Goal: Information Seeking & Learning: Learn about a topic

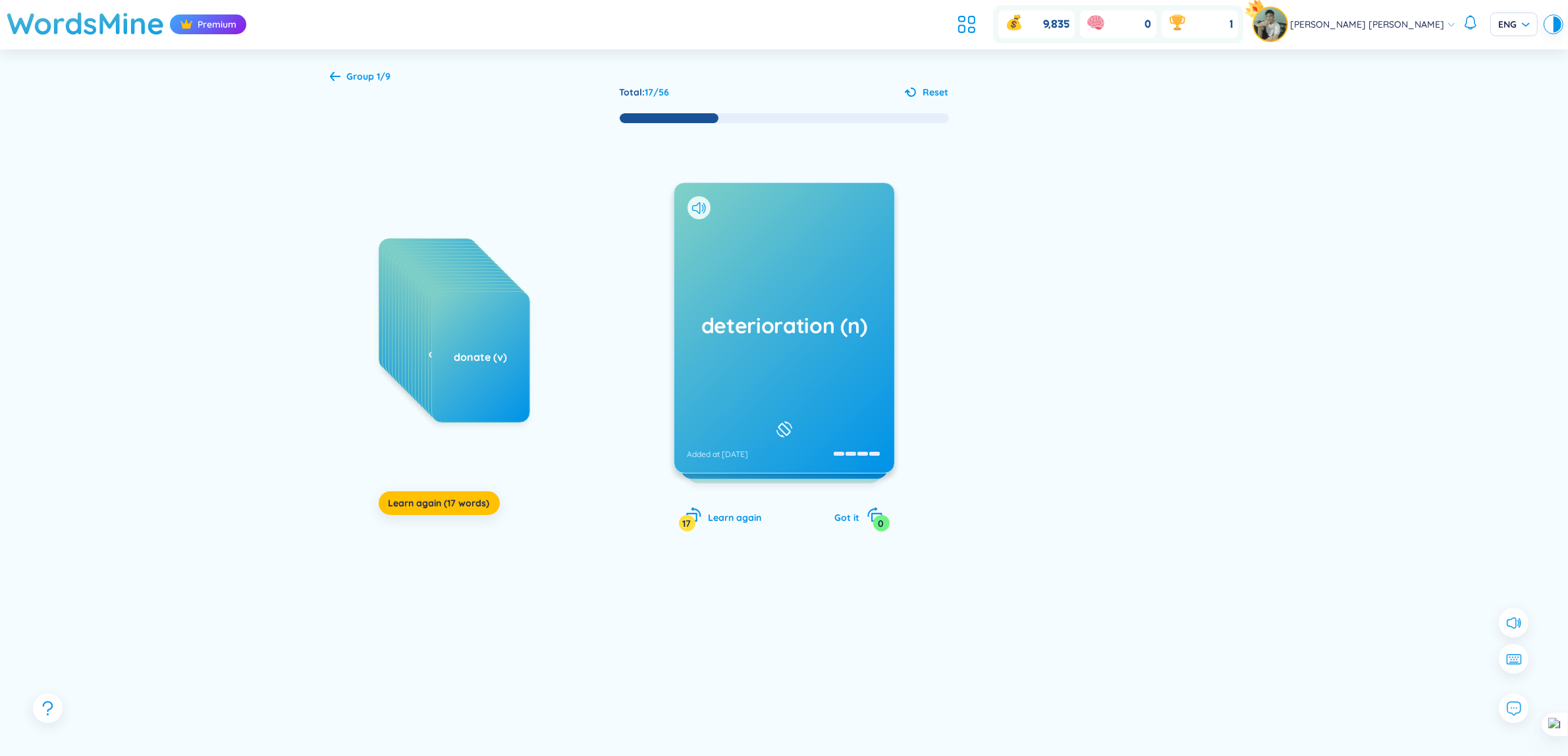
click at [795, 291] on div "deterioration (n) Added at [DATE]" at bounding box center [784, 328] width 220 height 290
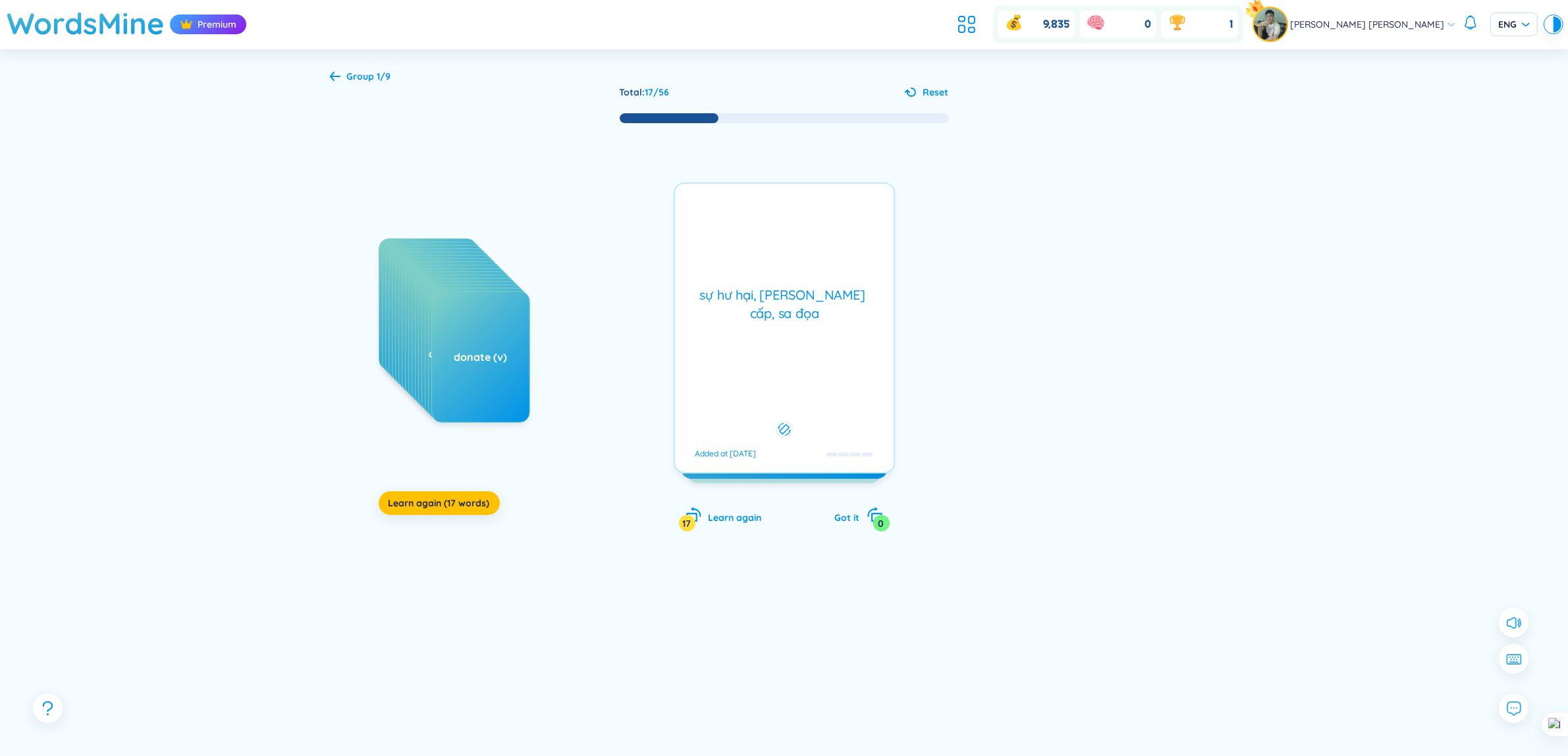
click at [794, 292] on div "deterioration (n) Added at [DATE] sự hư hại, [PERSON_NAME] cấp, sa đọa Added at…" at bounding box center [785, 328] width 221 height 291
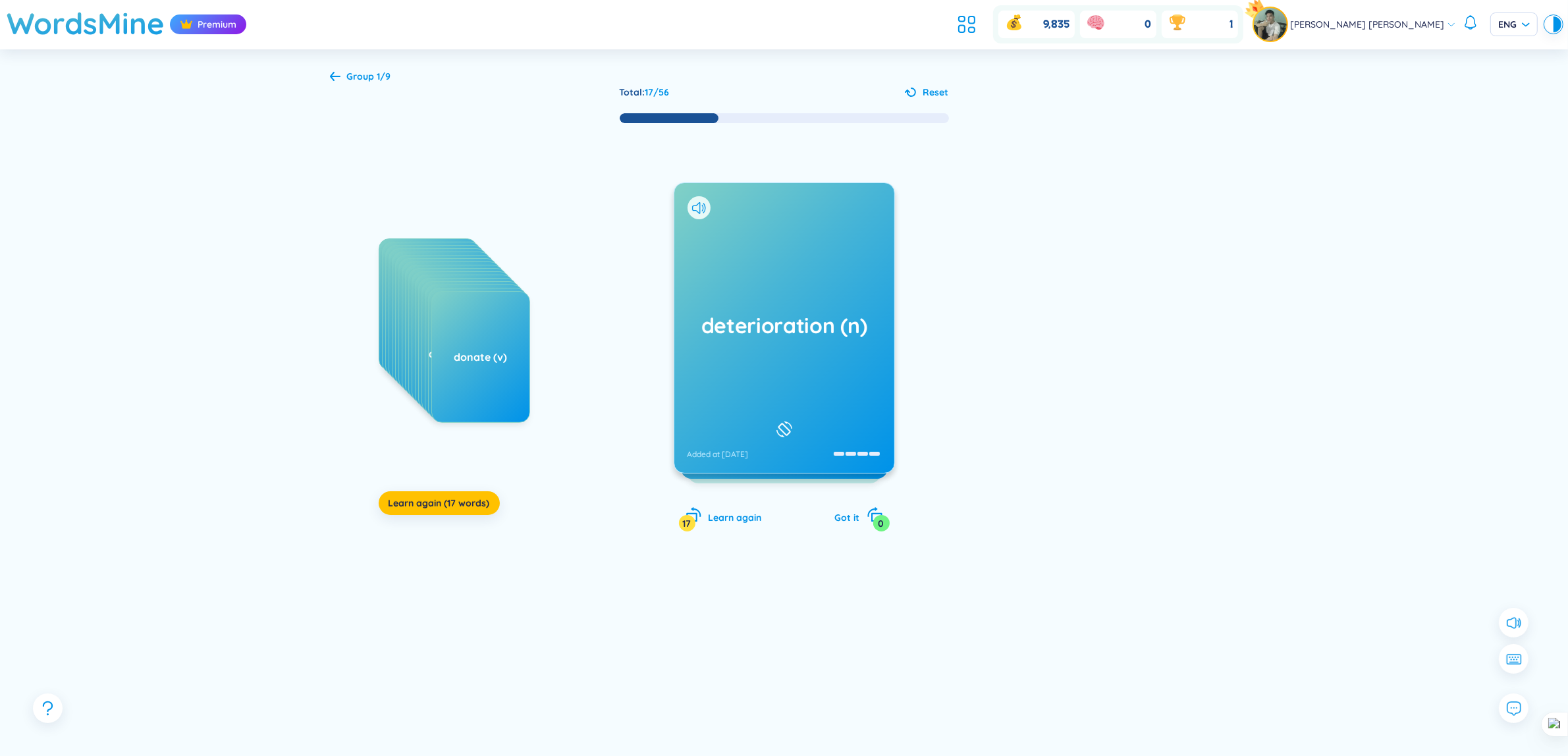
click at [794, 292] on div "deterioration (n) Added at [DATE]" at bounding box center [784, 328] width 220 height 290
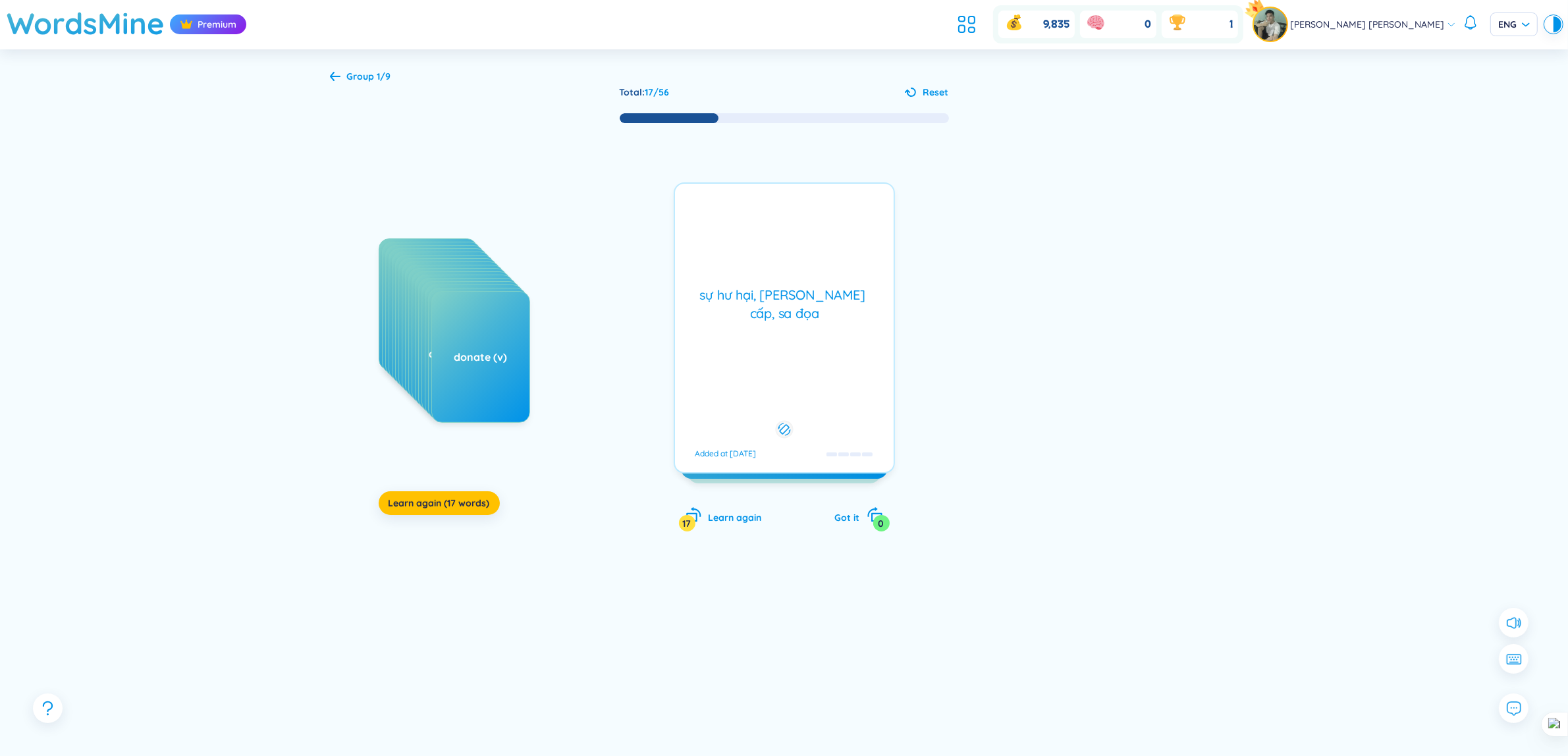
click at [789, 298] on div "sự hư hại, [PERSON_NAME] cấp, sa đọa" at bounding box center [784, 304] width 205 height 37
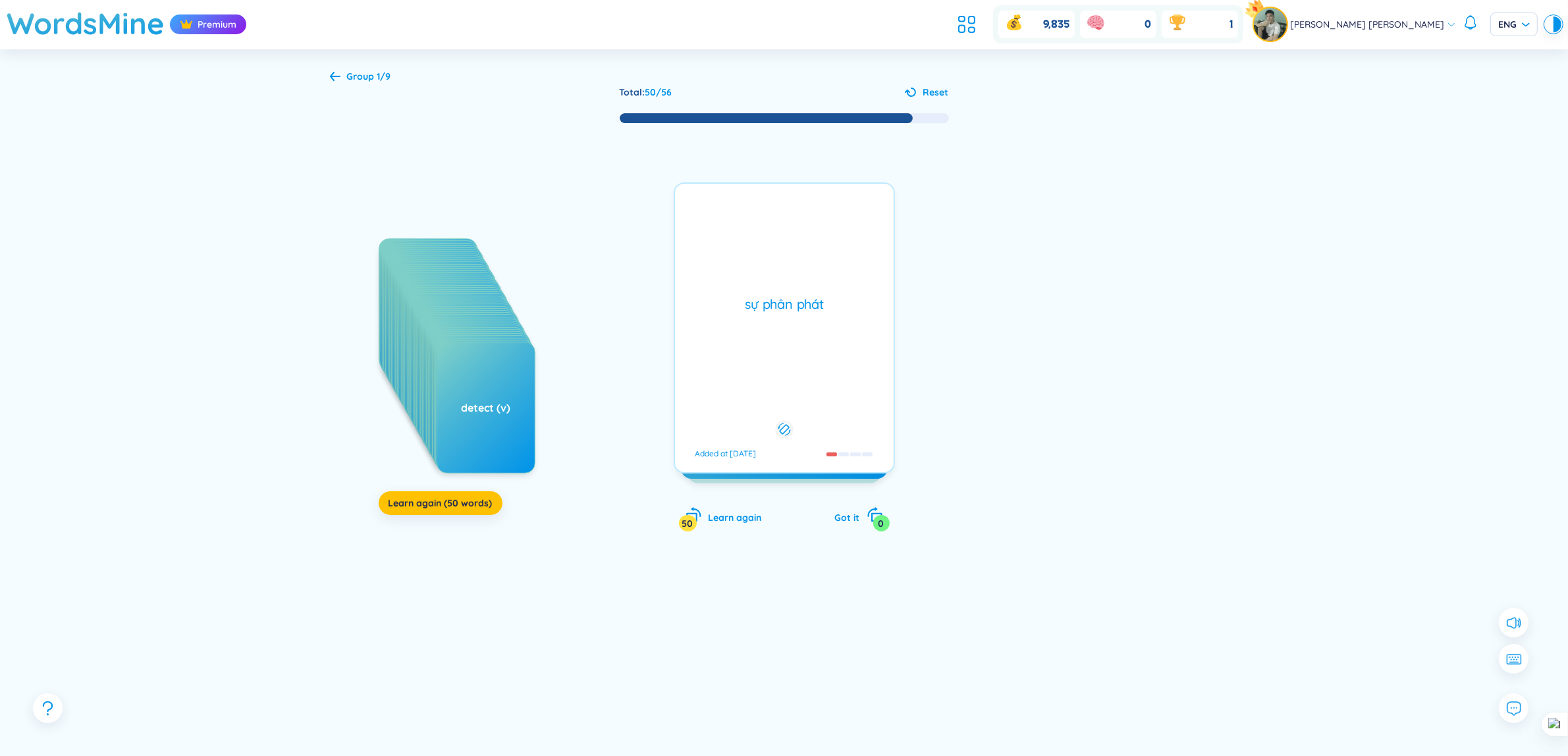
click at [363, 83] on div "Group 1/9" at bounding box center [369, 76] width 44 height 15
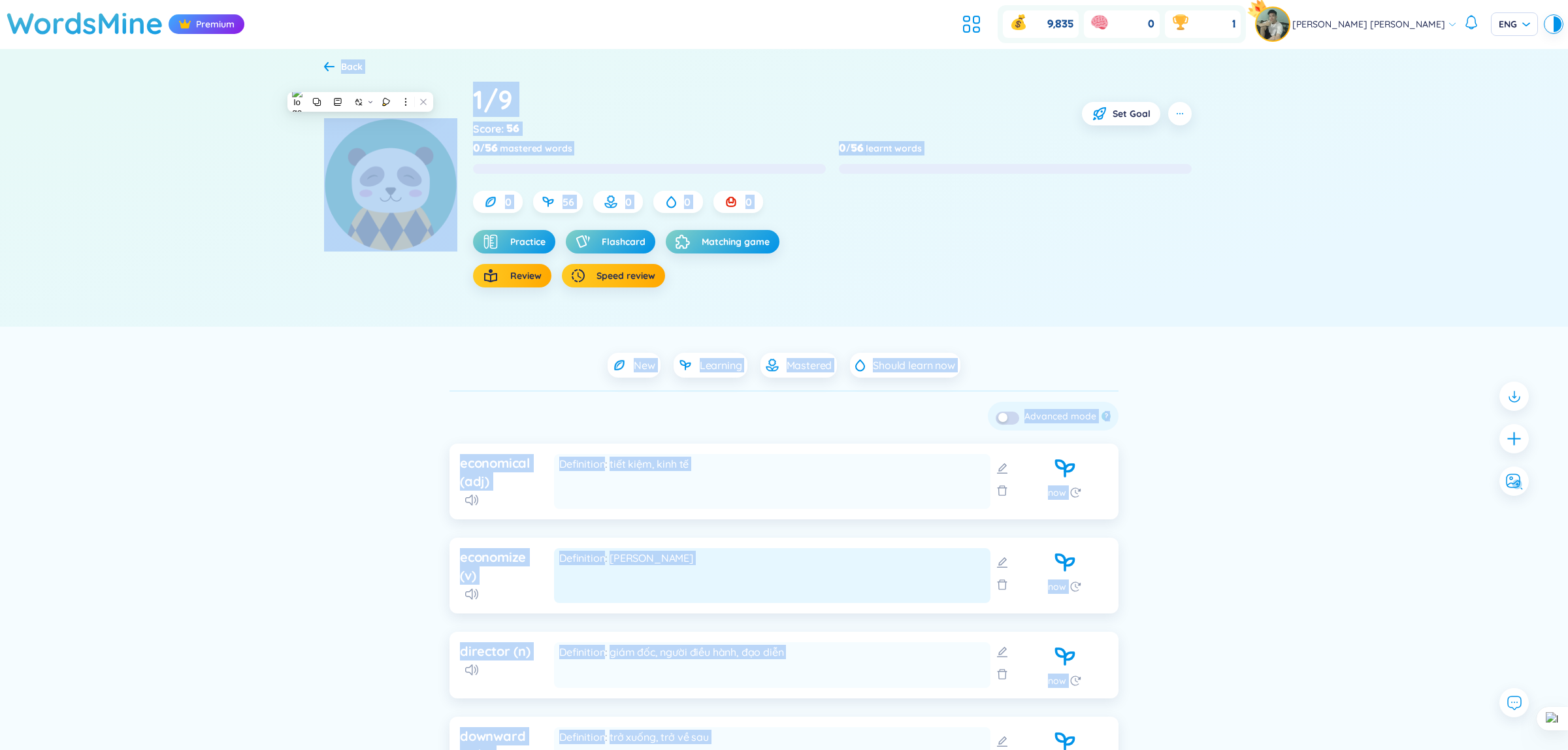
click at [921, 602] on div "Definition [PERSON_NAME]" at bounding box center [772, 576] width 436 height 55
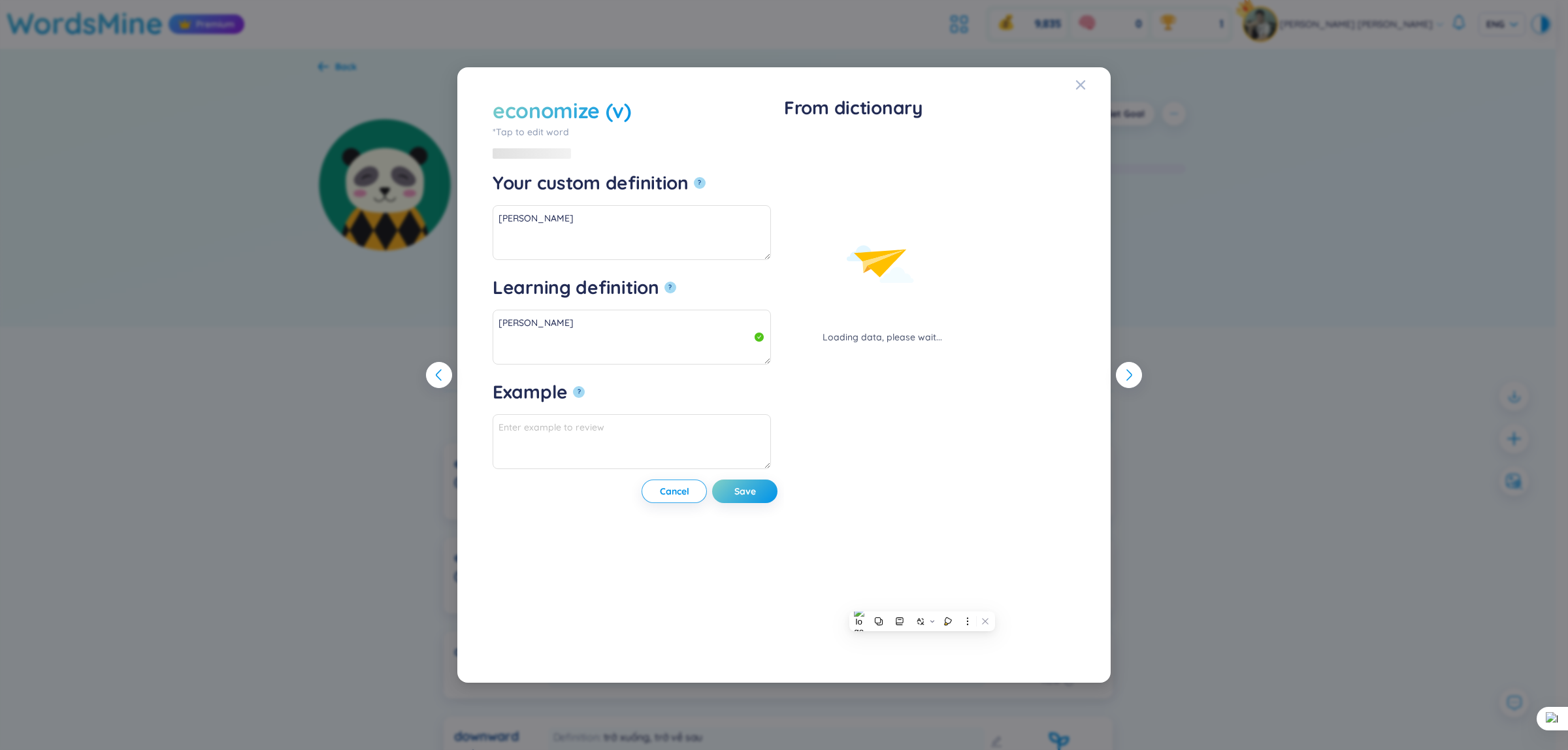
click at [1437, 471] on div "economize (v) *Tap to edit word economize (v) Your custom definition ? [PERSON_…" at bounding box center [784, 375] width 1568 height 750
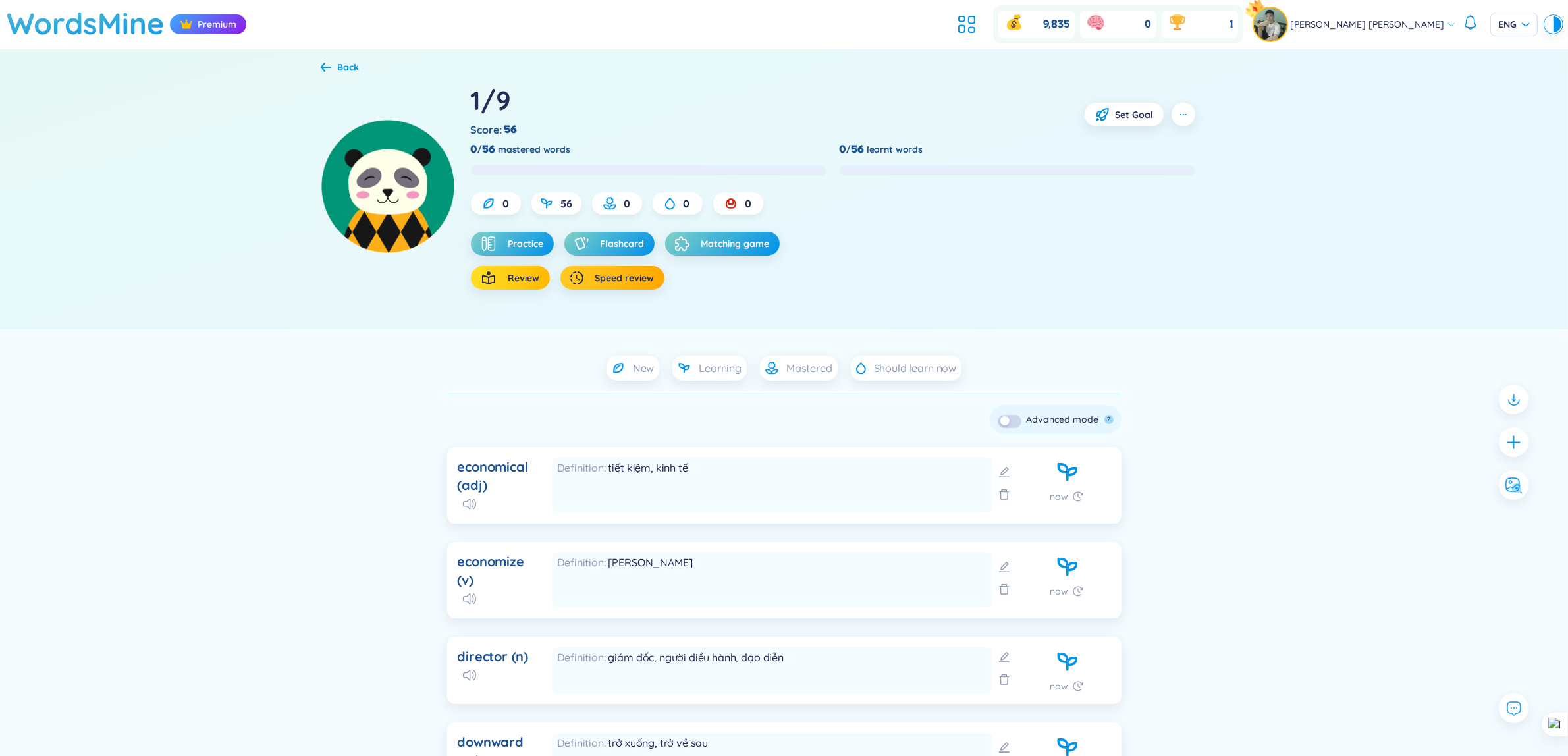
click at [496, 271] on div "button" at bounding box center [492, 278] width 21 height 16
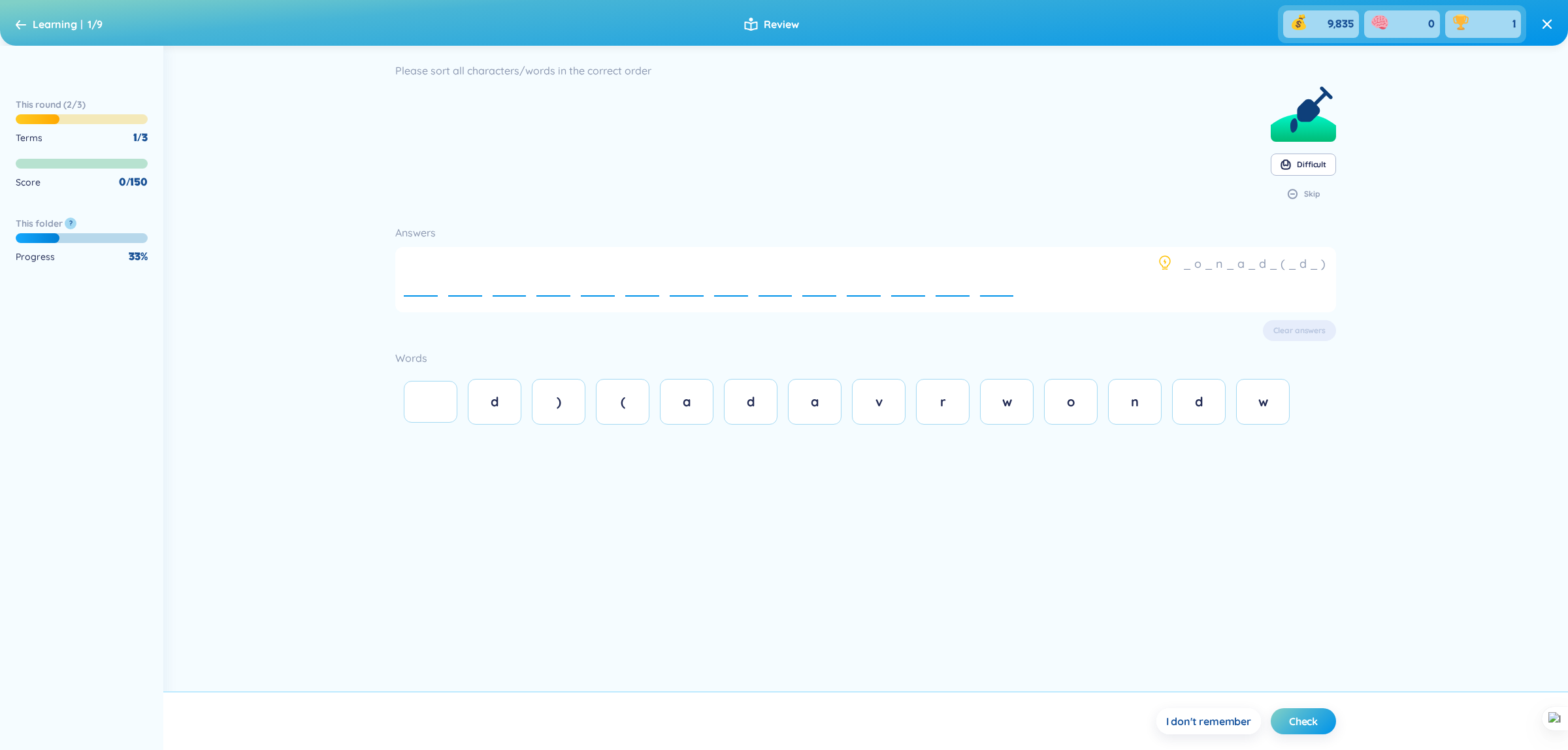
click at [1197, 722] on span "I don't remember" at bounding box center [1208, 721] width 85 height 14
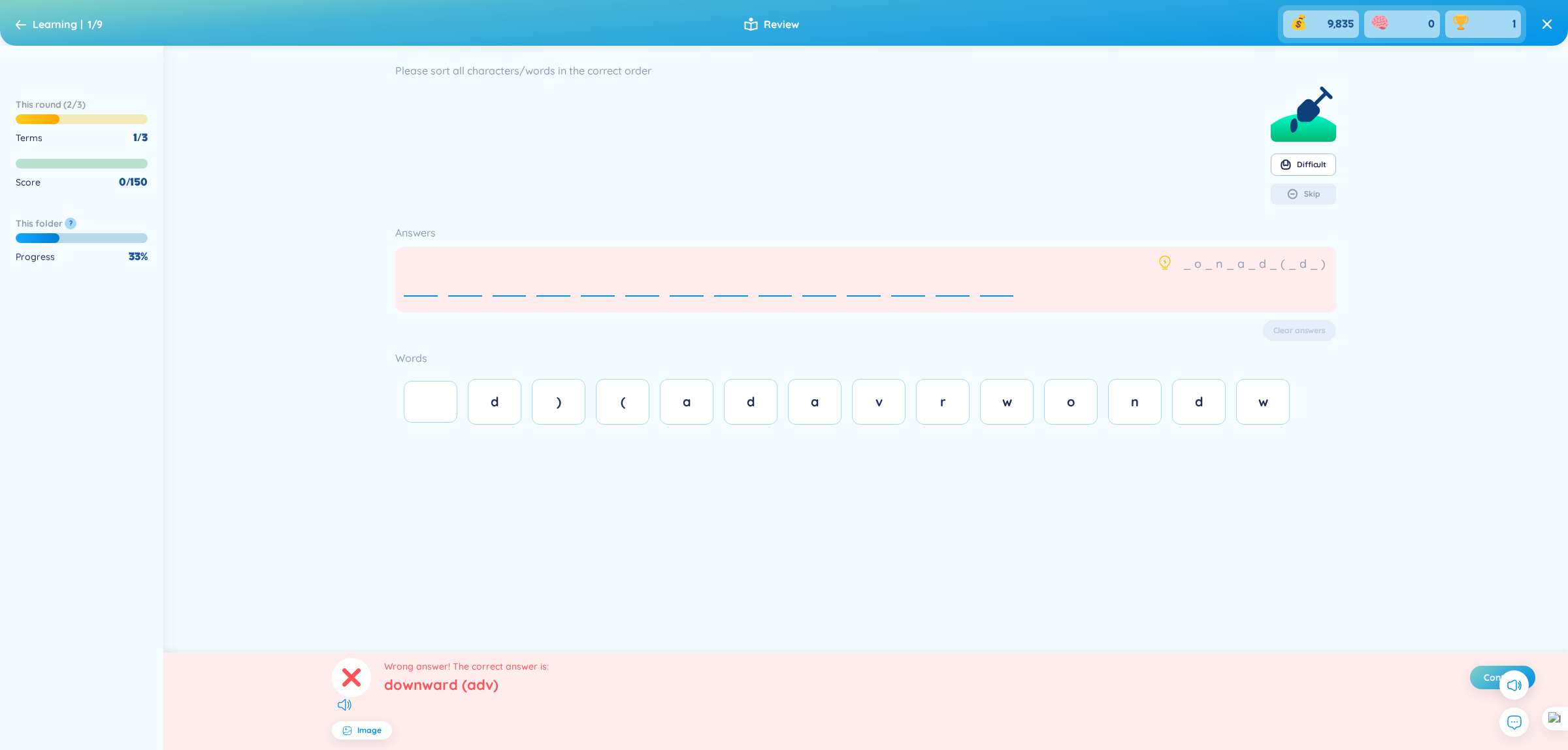
click at [494, 401] on span "d" at bounding box center [494, 402] width 8 height 17
click at [1480, 686] on button "Continue" at bounding box center [1502, 677] width 65 height 23
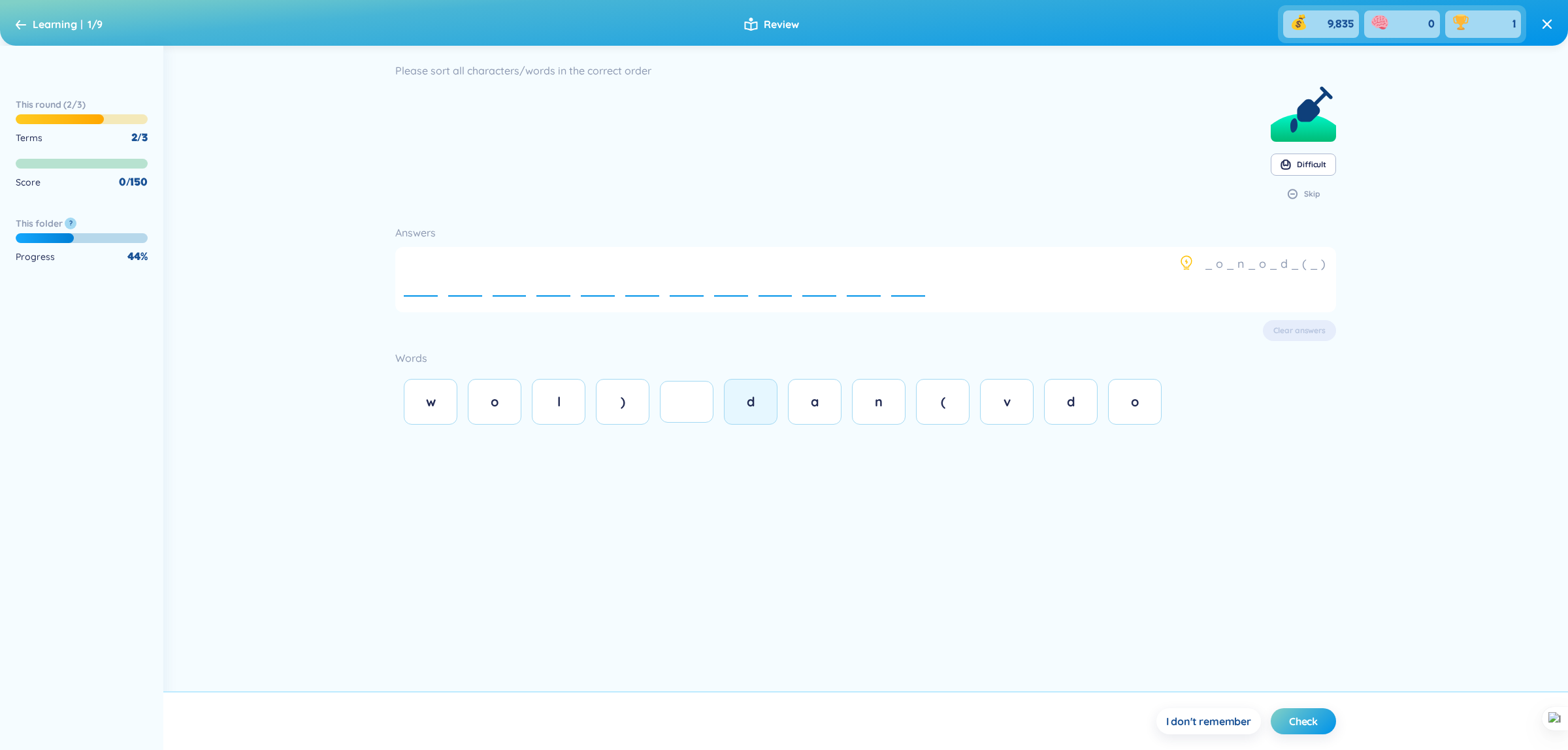
click at [741, 410] on div "d" at bounding box center [750, 402] width 26 height 18
click at [485, 412] on button "o" at bounding box center [494, 402] width 54 height 45
click at [433, 415] on button "w" at bounding box center [430, 402] width 54 height 45
click at [878, 414] on button "n" at bounding box center [878, 402] width 54 height 45
click at [599, 285] on span "e" at bounding box center [600, 280] width 8 height 17
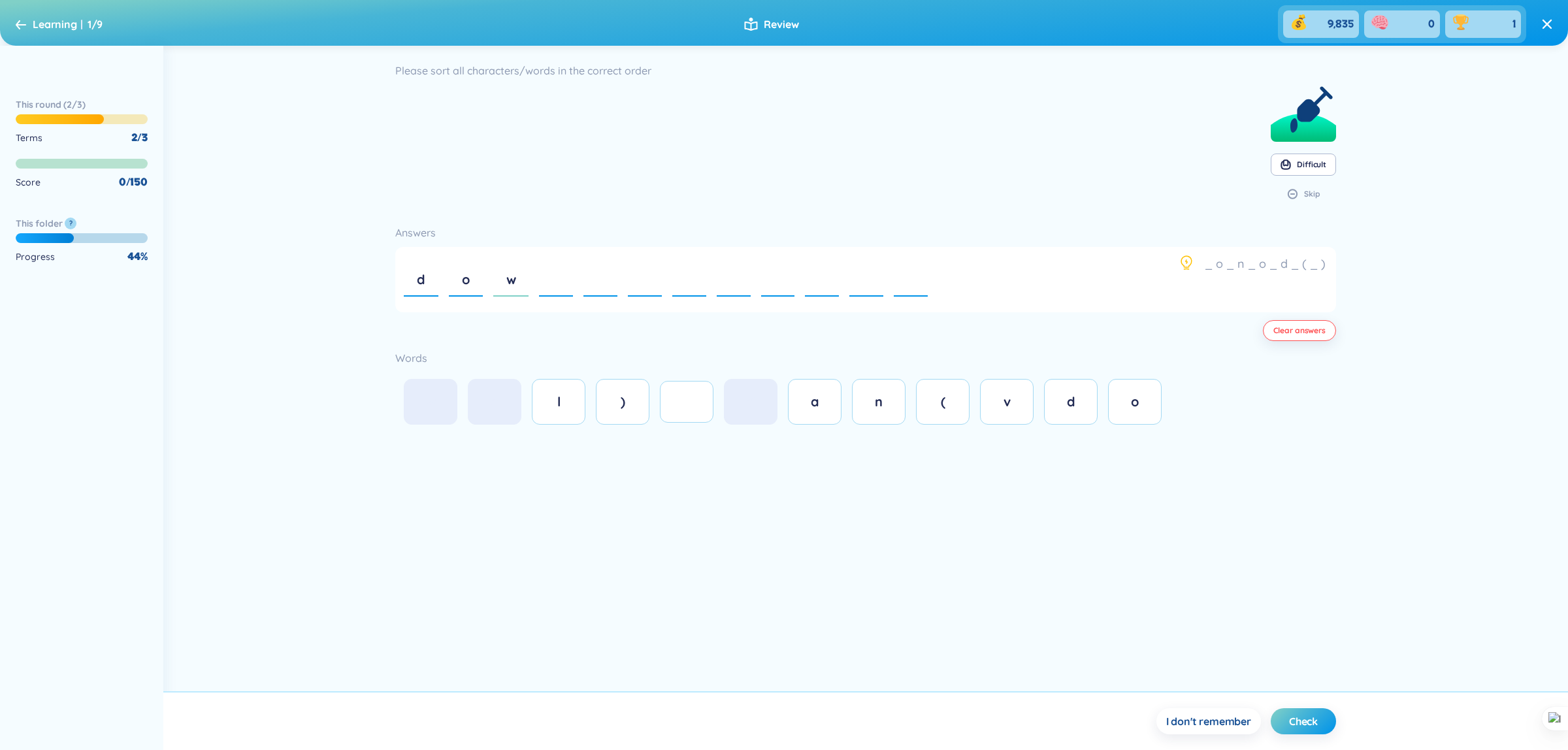
click at [516, 289] on div "w" at bounding box center [510, 280] width 36 height 45
click at [455, 292] on div "o" at bounding box center [466, 280] width 34 height 45
click at [415, 286] on div "d" at bounding box center [421, 280] width 35 height 45
click at [691, 402] on div at bounding box center [686, 402] width 26 height 14
click at [407, 281] on div at bounding box center [419, 280] width 33 height 40
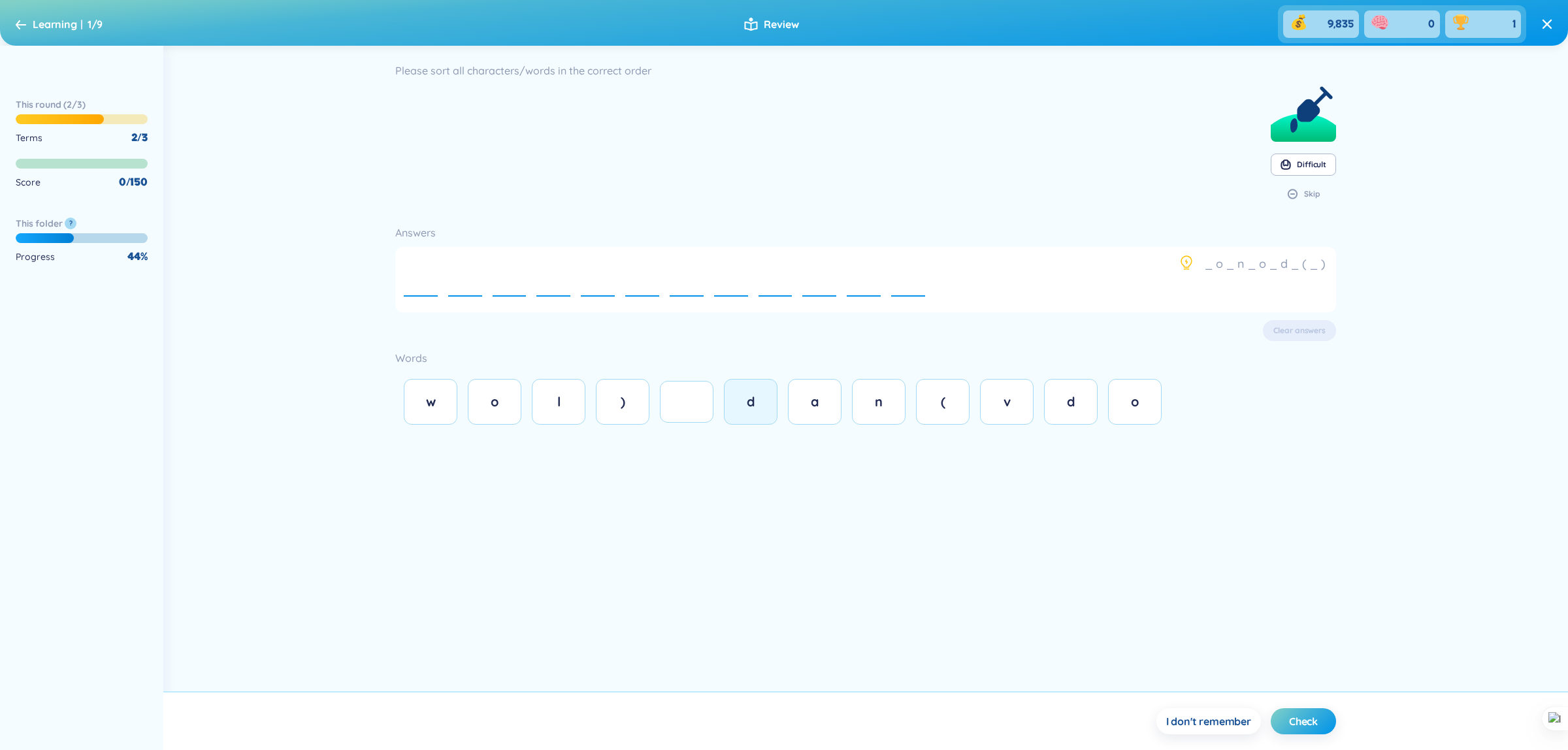
click at [761, 407] on div "d" at bounding box center [750, 402] width 26 height 18
click at [497, 404] on span "o" at bounding box center [494, 402] width 8 height 17
click at [435, 407] on span "w" at bounding box center [431, 402] width 10 height 17
click at [892, 421] on button "n" at bounding box center [878, 402] width 54 height 45
click at [689, 397] on div at bounding box center [686, 402] width 26 height 14
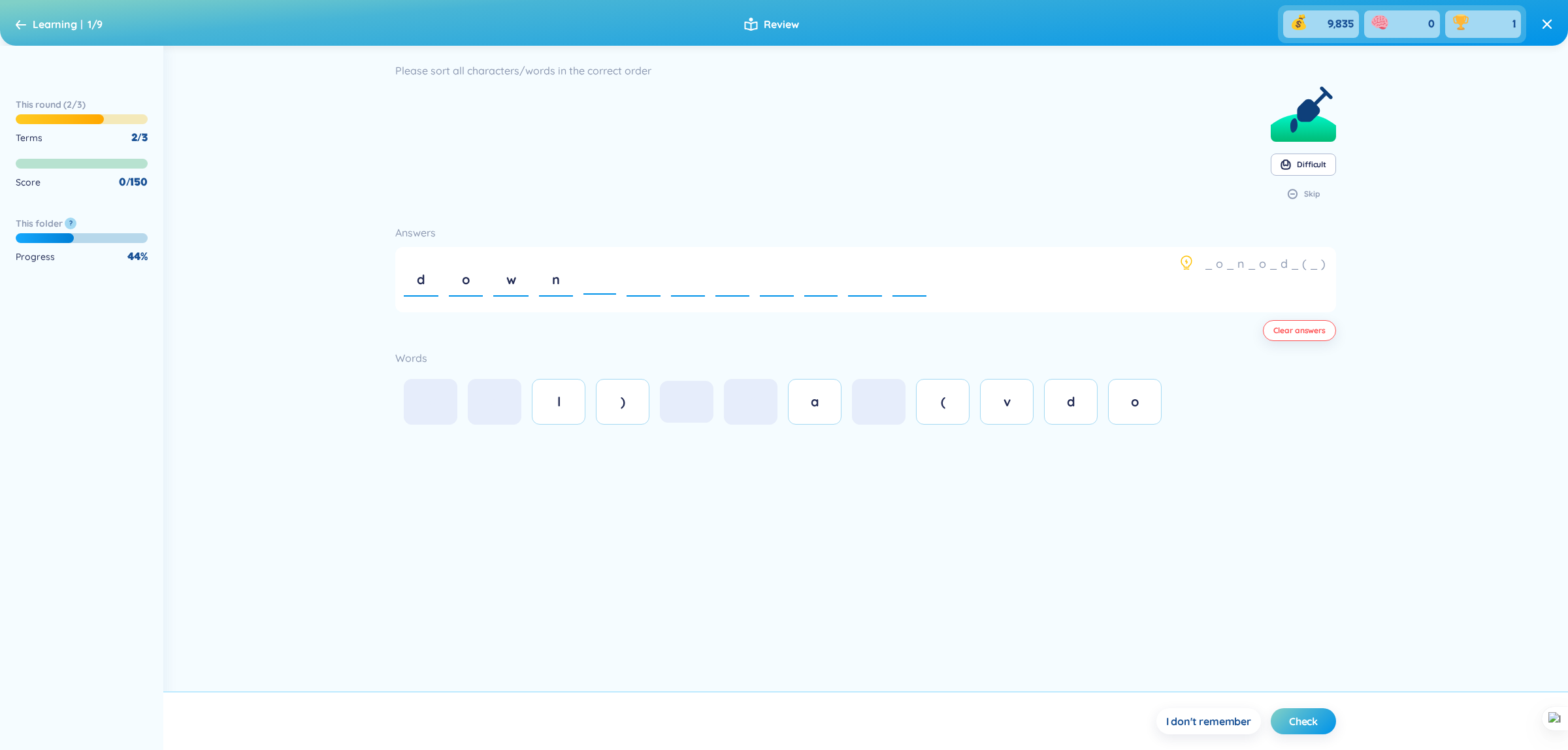
click at [1189, 421] on div "w o l ) [PERSON_NAME] ( v d o" at bounding box center [865, 402] width 940 height 58
click at [1149, 420] on button "o" at bounding box center [1134, 402] width 54 height 45
click at [1224, 716] on span "I don't remember" at bounding box center [1208, 721] width 85 height 14
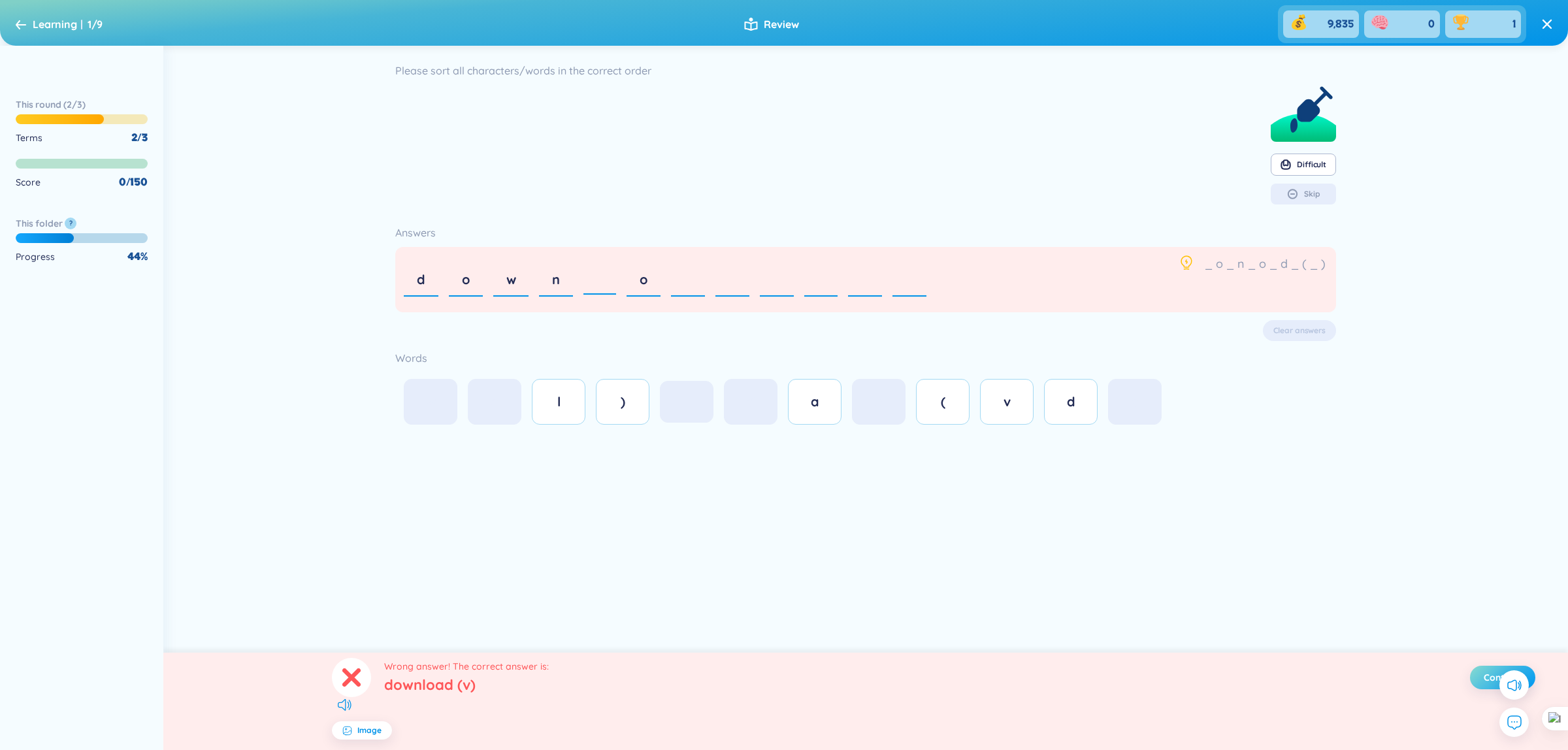
click at [1483, 675] on span "Continue" at bounding box center [1502, 677] width 39 height 13
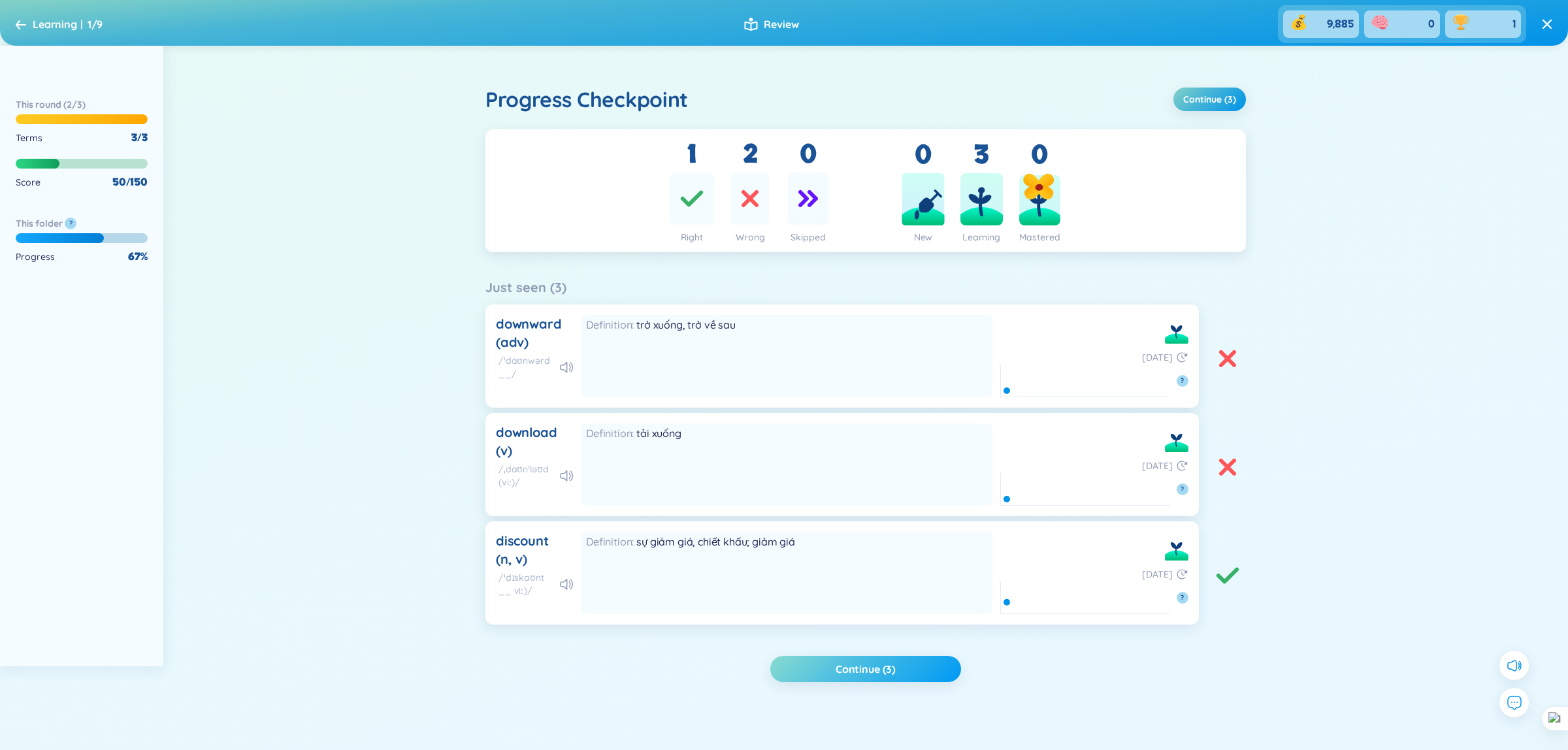
click at [915, 677] on button "Continue (3)" at bounding box center [865, 669] width 191 height 27
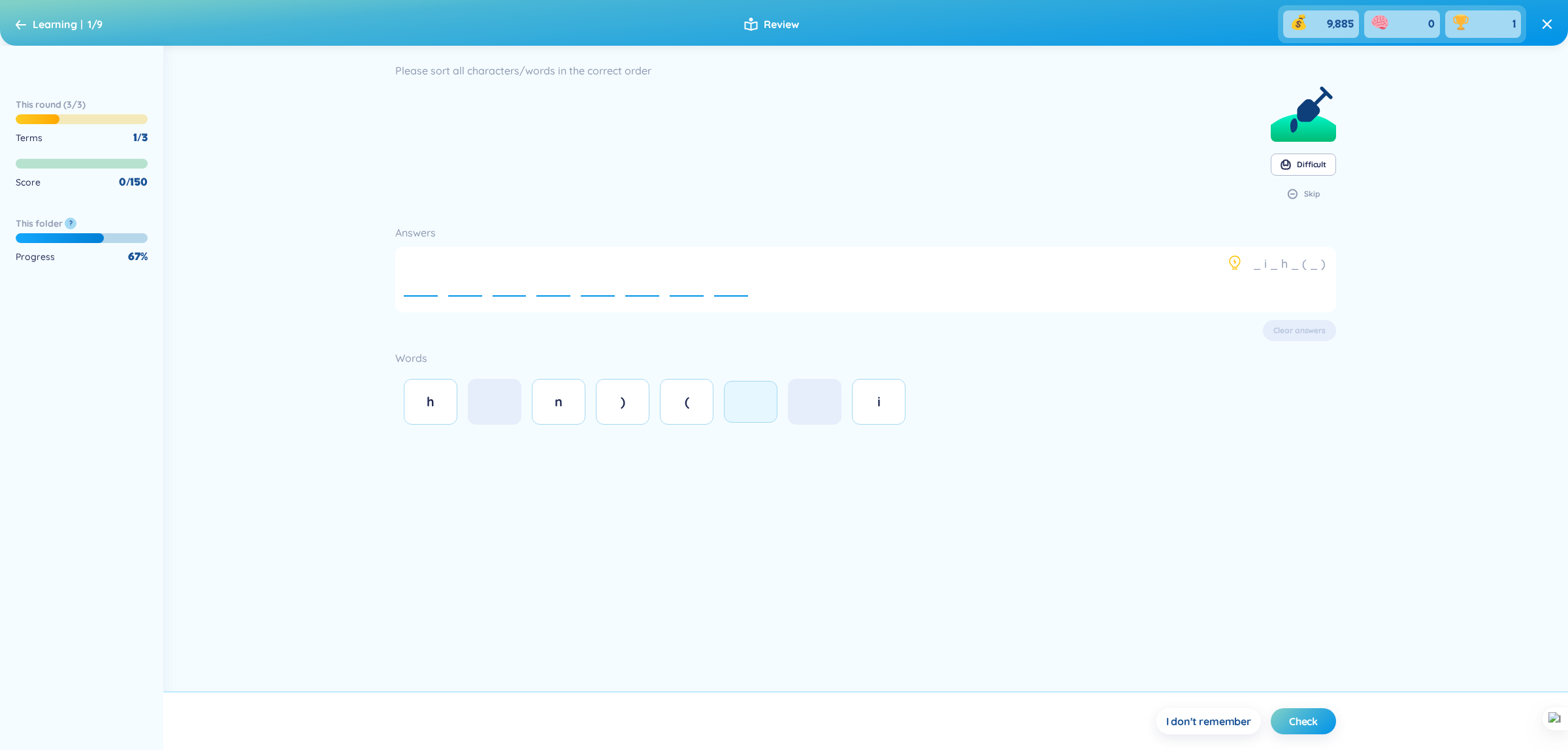
click at [751, 407] on div at bounding box center [750, 402] width 26 height 14
click at [759, 415] on button at bounding box center [750, 402] width 54 height 42
click at [1291, 338] on button "Clear answers" at bounding box center [1299, 331] width 73 height 21
click at [734, 407] on button at bounding box center [750, 402] width 54 height 42
click at [1295, 340] on button "Clear answers" at bounding box center [1299, 331] width 73 height 21
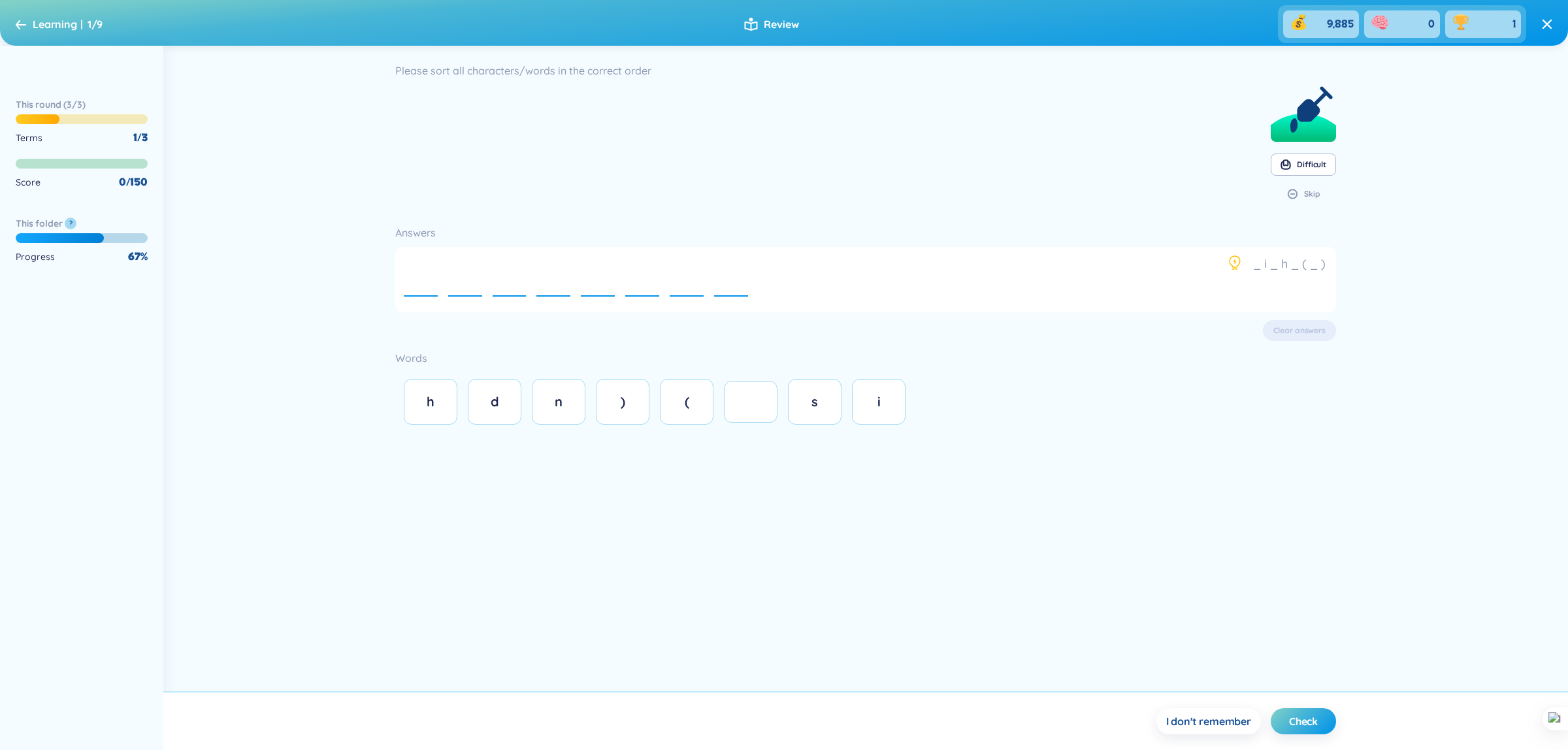
click at [1245, 490] on div "Please sort all characters/words in the correct order Difficult Skip Answers _ …" at bounding box center [865, 368] width 1404 height 645
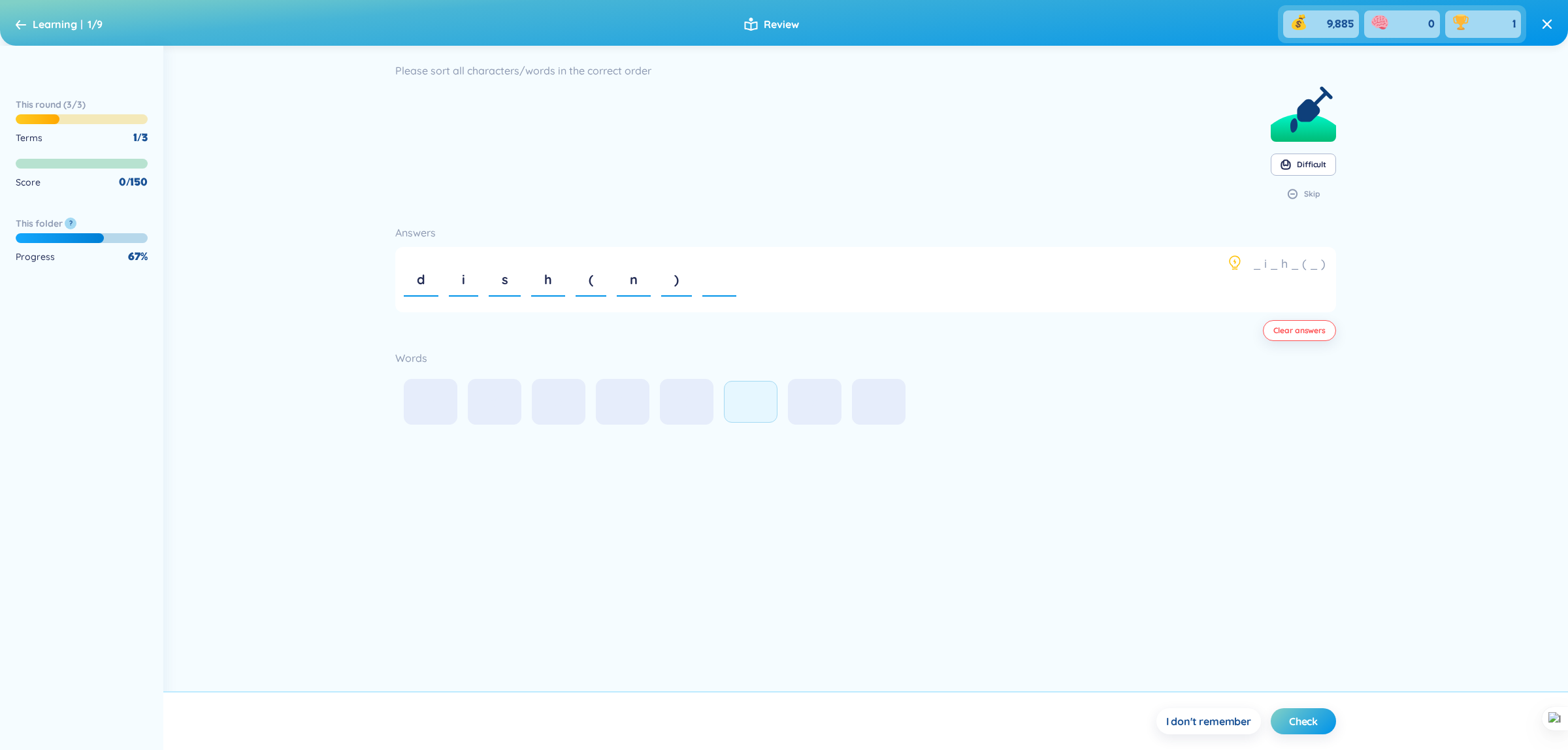
click at [739, 410] on button at bounding box center [750, 402] width 54 height 42
click at [1288, 341] on button "Clear answers" at bounding box center [1299, 331] width 73 height 21
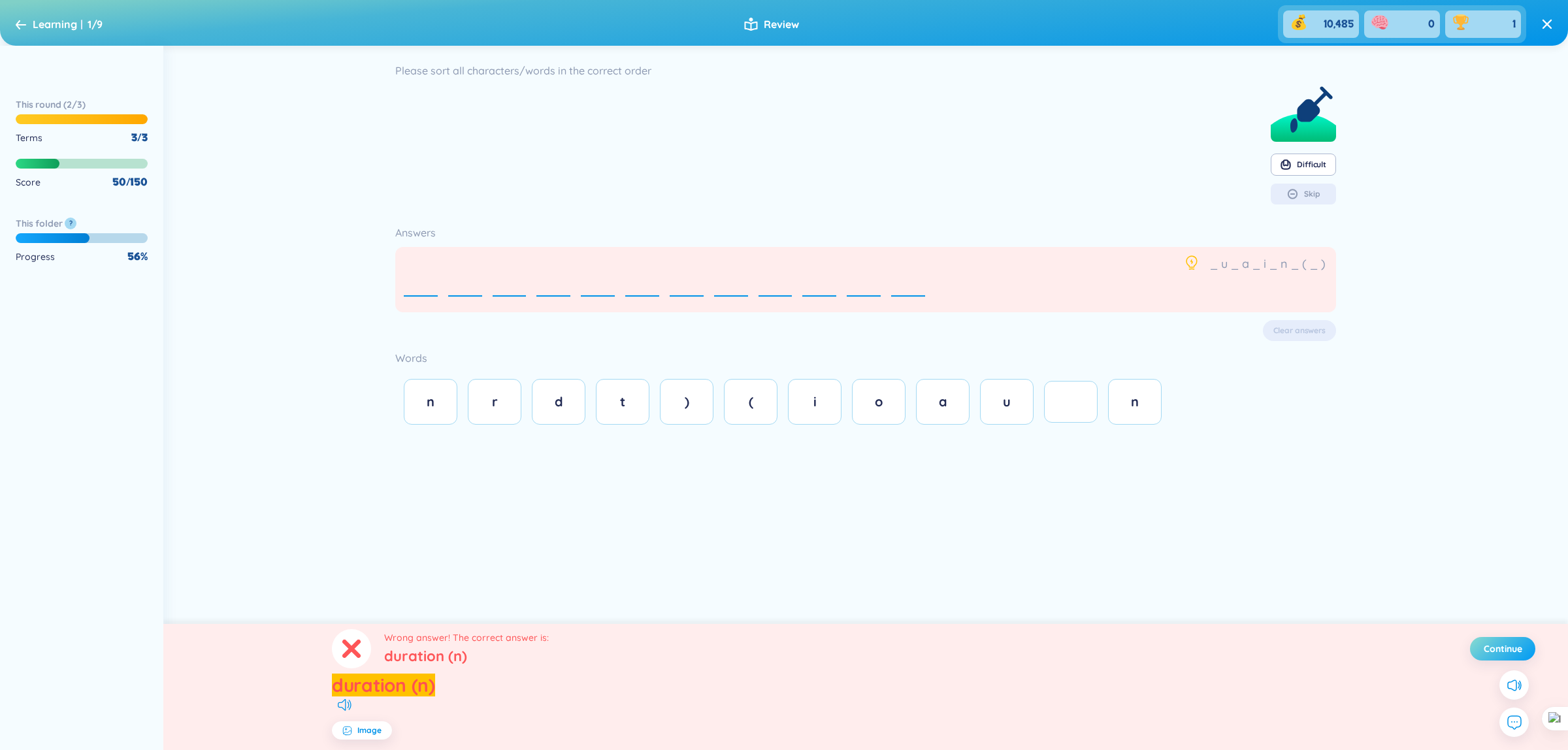
click at [1502, 642] on span "Continue" at bounding box center [1502, 648] width 39 height 13
